Goal: Check status

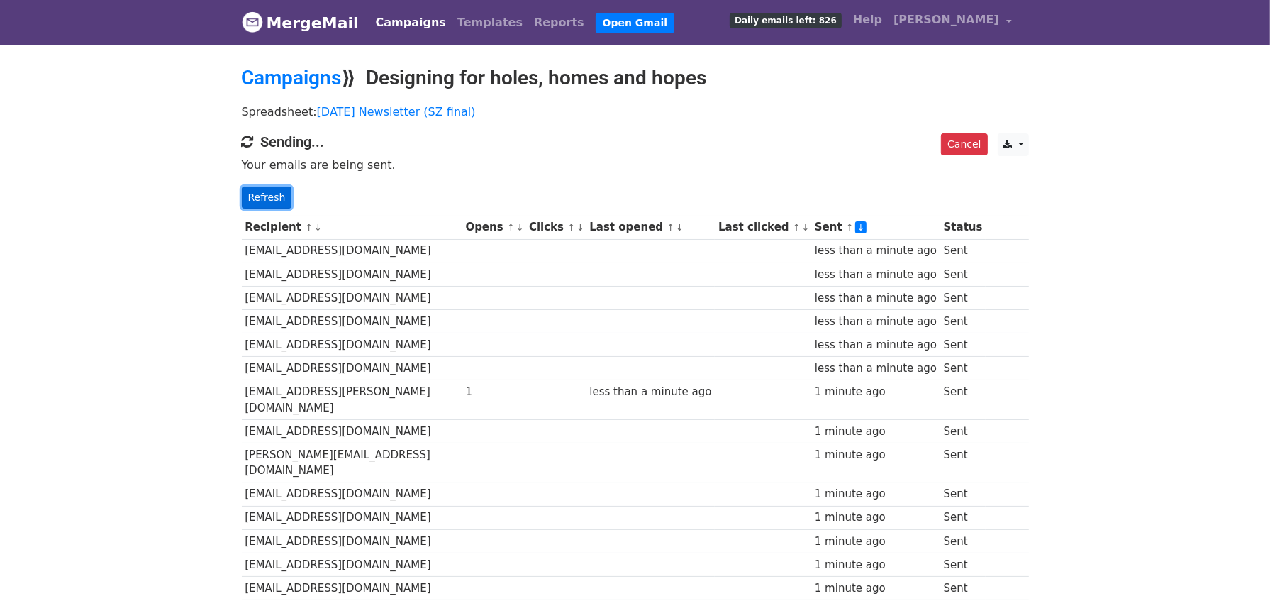
click at [259, 190] on link "Refresh" at bounding box center [267, 198] width 50 height 22
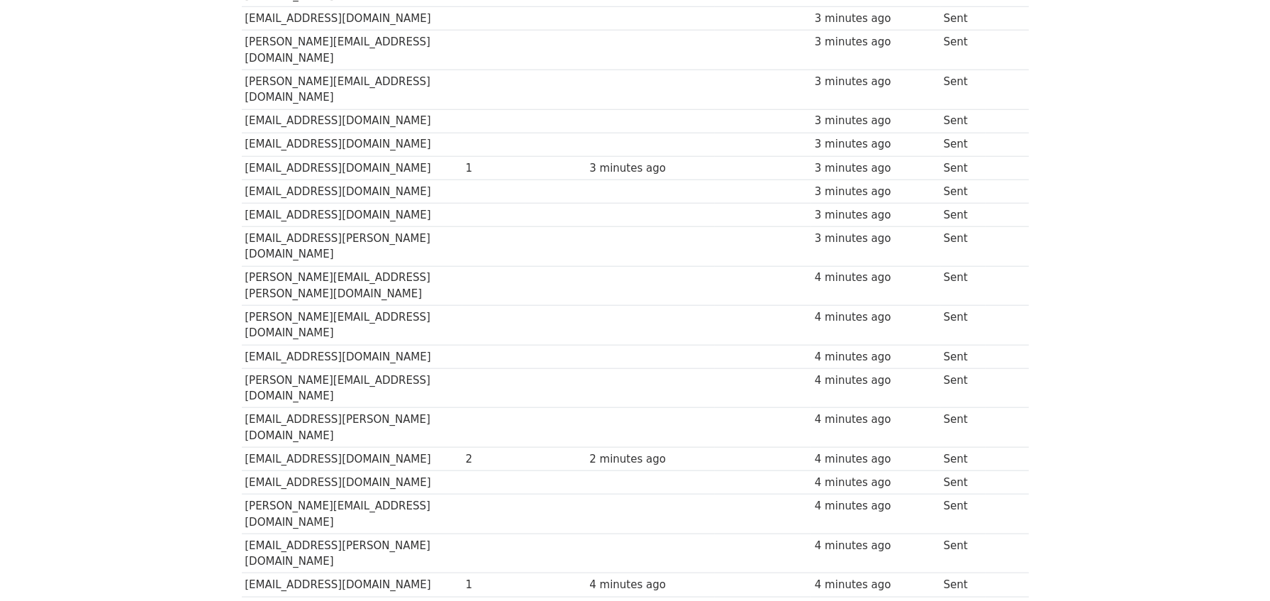
scroll to position [1211, 0]
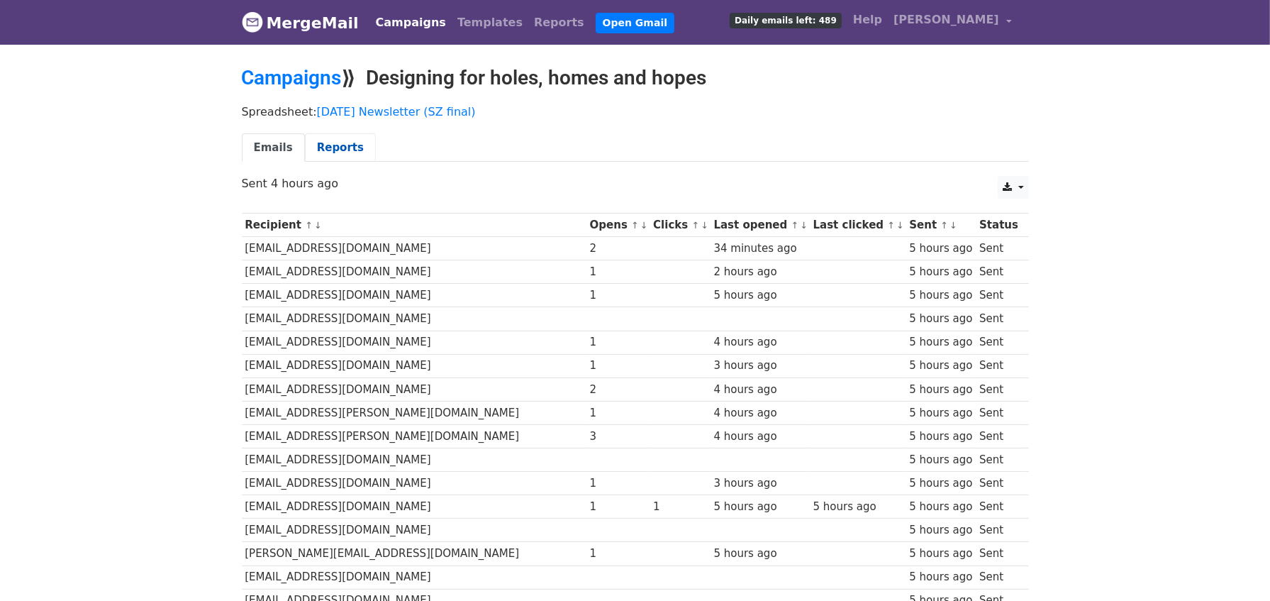
click at [329, 144] on link "Reports" at bounding box center [340, 147] width 71 height 29
